Goal: Check status

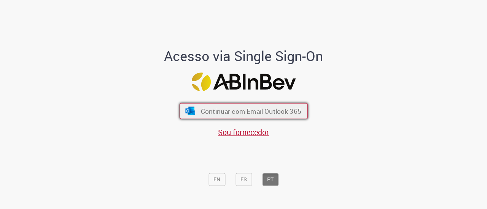
click at [268, 113] on span "Continuar com Email Outlook 365" at bounding box center [250, 111] width 100 height 9
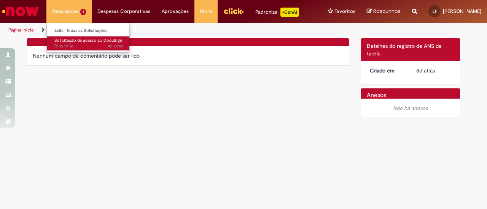
click at [75, 43] on link "Solicitação de acesso ao DocuSign 4d atrás 4 dias atrás R13571132" at bounding box center [89, 43] width 84 height 14
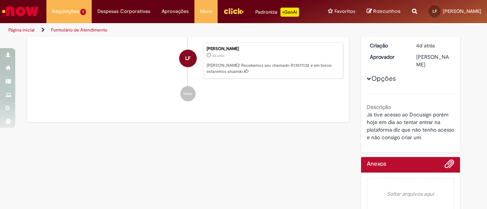
scroll to position [100, 0]
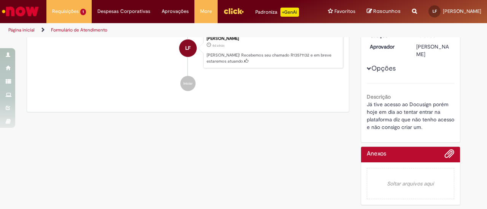
click at [270, 121] on div "Verificar Código de Barras Aguardando Aprovação Aguardando atendimento Em andam…" at bounding box center [243, 76] width 445 height 265
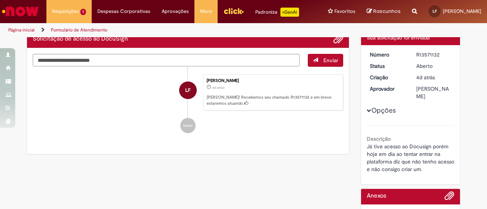
scroll to position [0, 0]
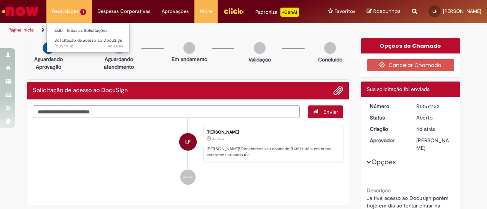
click at [68, 11] on li "Requisições 1 Exibir Todas as Solicitações Solicitação de acesso ao DocuSign 4d…" at bounding box center [68, 11] width 45 height 23
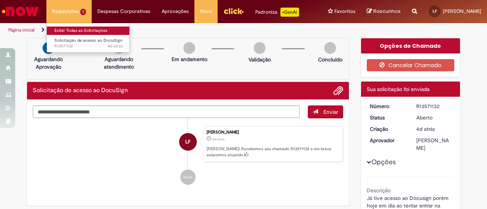
click at [92, 32] on link "Exibir Todas as Solicitações" at bounding box center [89, 31] width 84 height 8
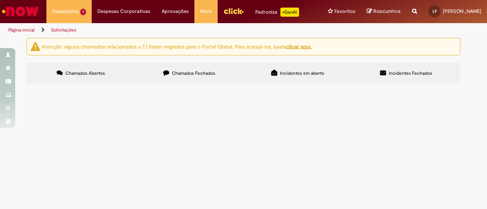
click at [0, 0] on span "Cartão Corporativo de Viagem" at bounding box center [0, 0] width 0 height 0
click at [0, 0] on span "Cartão para despesas com viagens recorrentes." at bounding box center [0, 0] width 0 height 0
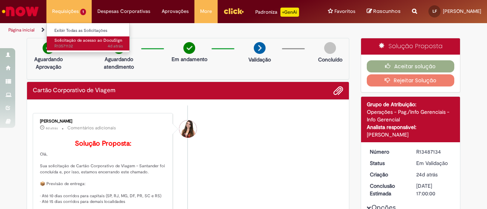
click at [79, 40] on span "Solicitação de acesso ao DocuSign" at bounding box center [88, 41] width 68 height 6
